Goal: Communication & Community: Answer question/provide support

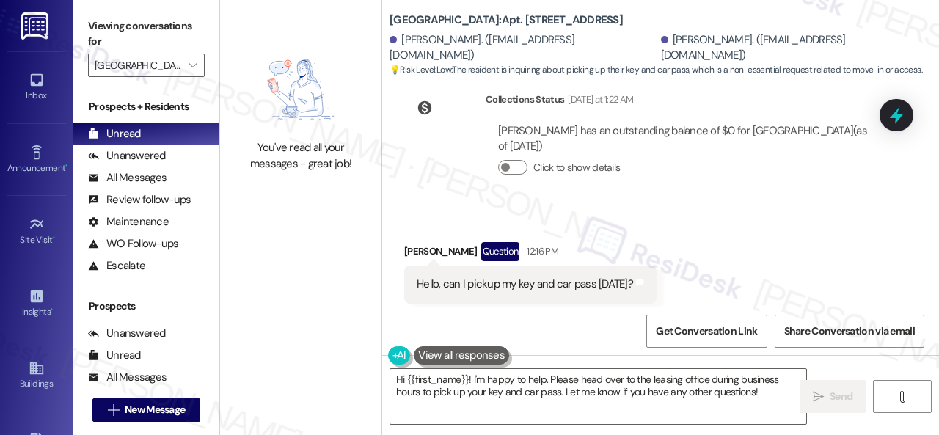
scroll to position [7080, 0]
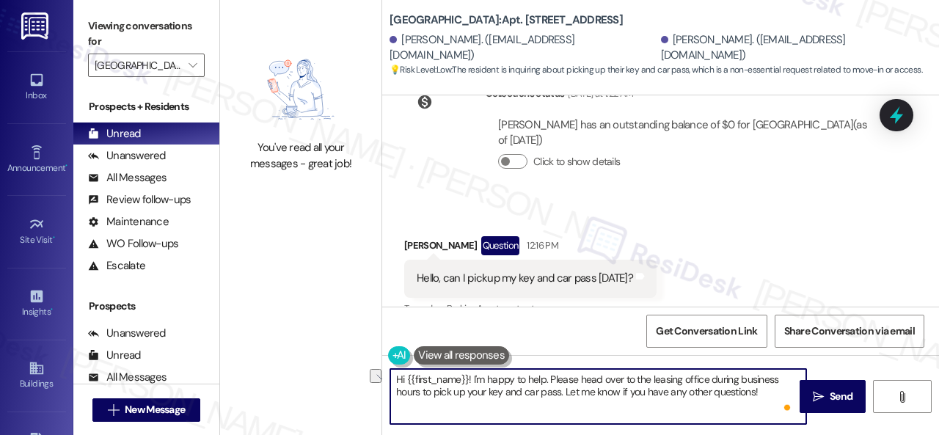
drag, startPoint x: 472, startPoint y: 382, endPoint x: 547, endPoint y: 384, distance: 75.6
click at [547, 384] on textarea "Hi {{first_name}}! I'm happy to help. Please head over to the leasing office du…" at bounding box center [598, 396] width 416 height 55
drag, startPoint x: 475, startPoint y: 379, endPoint x: 766, endPoint y: 400, distance: 291.9
click at [766, 400] on textarea "Hi {{first_name}}! I'm happy to help. Please head over to the leasing office du…" at bounding box center [598, 396] width 416 height 55
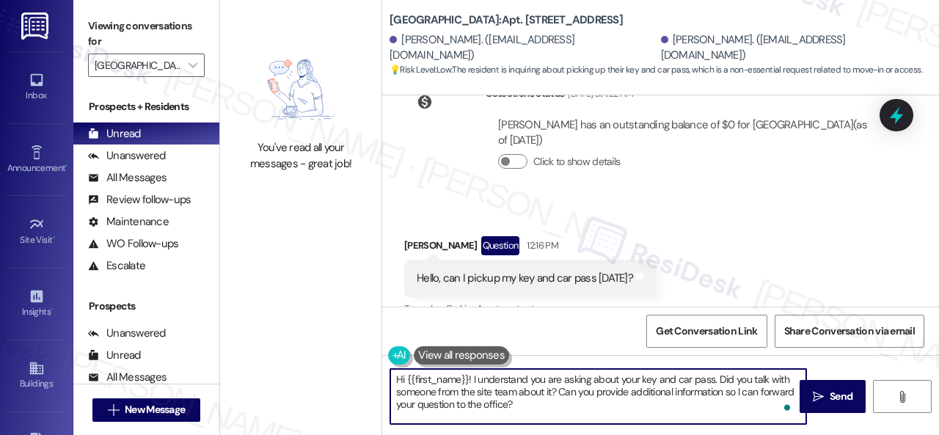
drag, startPoint x: 409, startPoint y: 377, endPoint x: 468, endPoint y: 375, distance: 59.5
click at [468, 375] on textarea "Hi {{first_name}}! I understand you are asking about your key and car pass. Did…" at bounding box center [598, 396] width 416 height 55
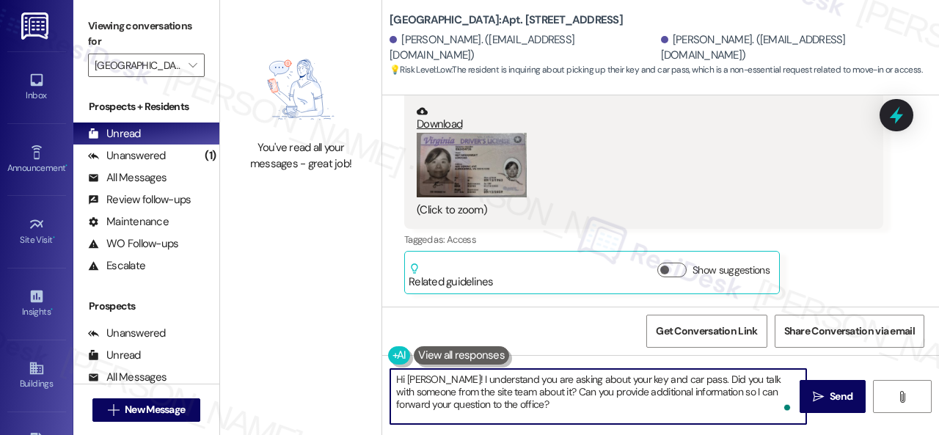
scroll to position [5026, 0]
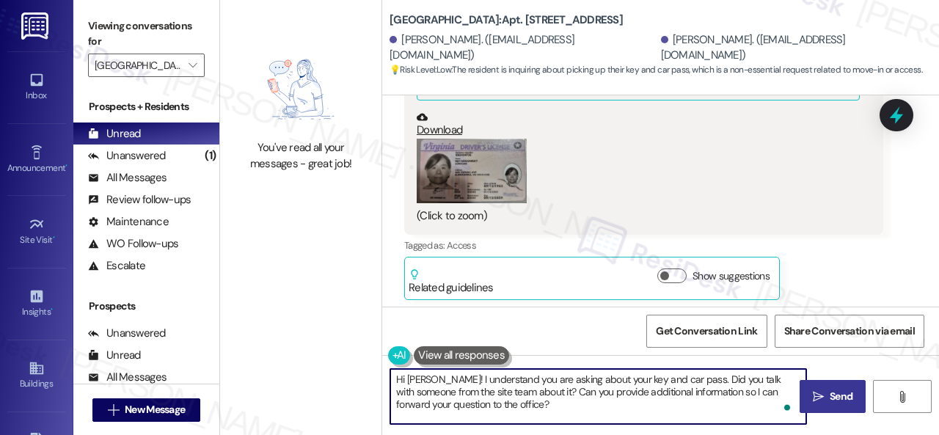
type textarea "Hi [PERSON_NAME]! I understand you are asking about your key and car pass. Did …"
click at [830, 395] on span "Send" at bounding box center [841, 396] width 23 height 15
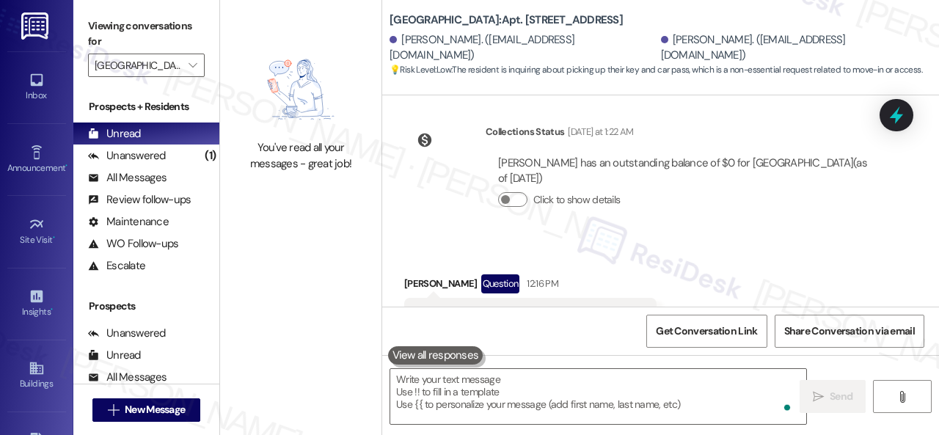
scroll to position [7079, 0]
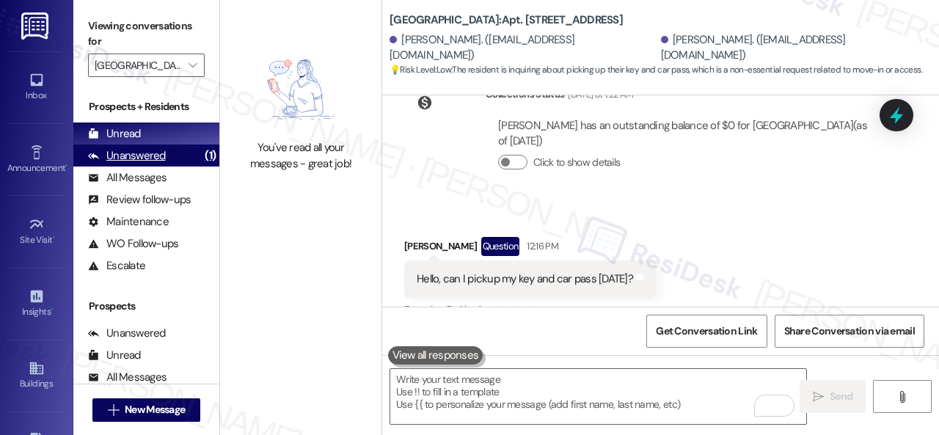
click at [142, 154] on div "Unanswered" at bounding box center [127, 155] width 78 height 15
